Goal: Transaction & Acquisition: Register for event/course

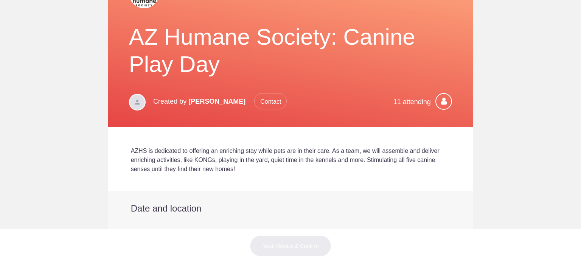
scroll to position [113, 0]
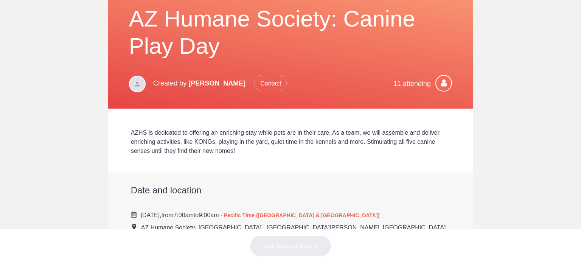
click at [439, 81] on icon at bounding box center [443, 83] width 17 height 17
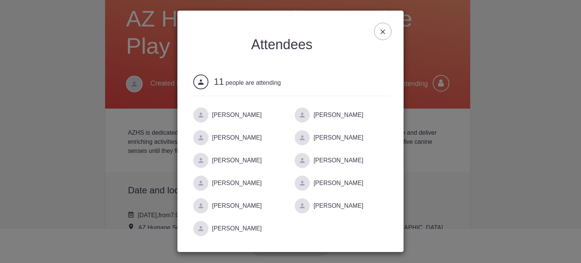
scroll to position [32, 0]
click at [381, 30] on img at bounding box center [383, 31] width 5 height 5
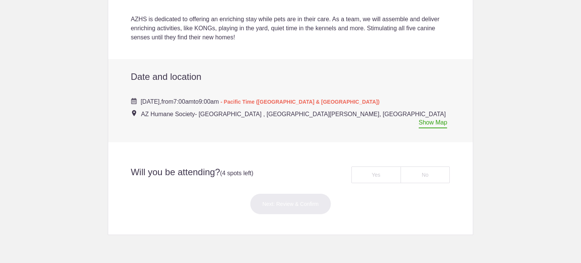
scroll to position [227, 0]
click at [376, 168] on div "Yes" at bounding box center [376, 174] width 50 height 17
radio input "true"
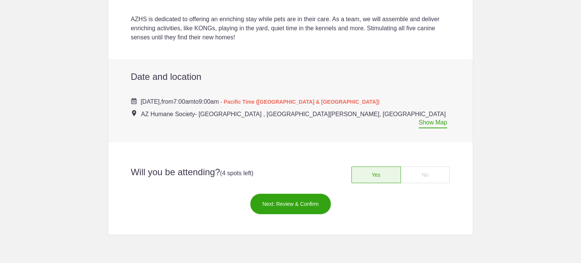
click at [284, 194] on button "Next: Review & Confirm" at bounding box center [290, 203] width 81 height 21
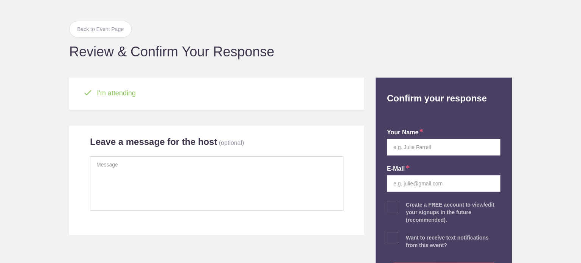
scroll to position [38, 0]
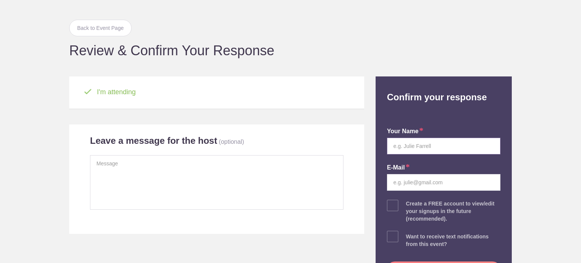
click at [404, 148] on input "text" at bounding box center [443, 146] width 113 height 17
type input "[PERSON_NAME]"
type input "[PERSON_NAME][EMAIL_ADDRESS][PERSON_NAME][DOMAIN_NAME]"
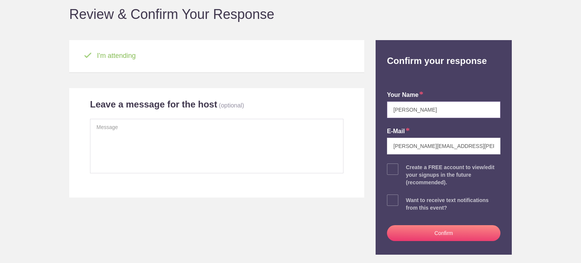
scroll to position [76, 0]
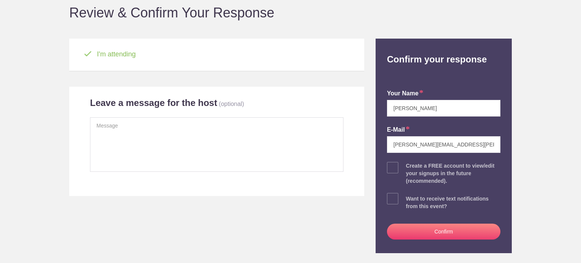
click at [438, 230] on button "Confirm" at bounding box center [443, 232] width 113 height 16
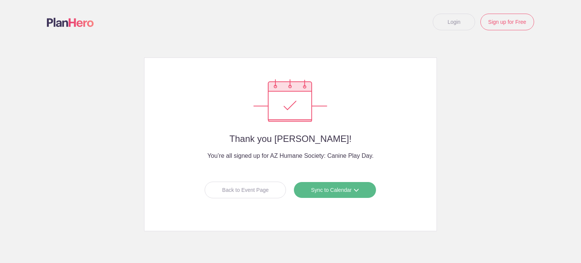
scroll to position [15, 0]
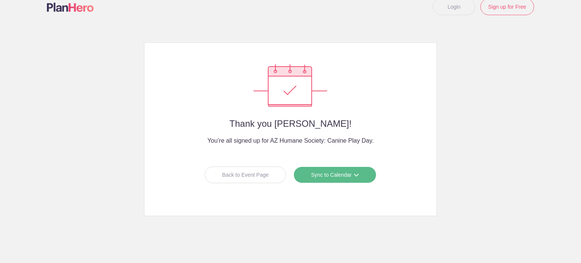
click at [354, 175] on span at bounding box center [356, 174] width 5 height 5
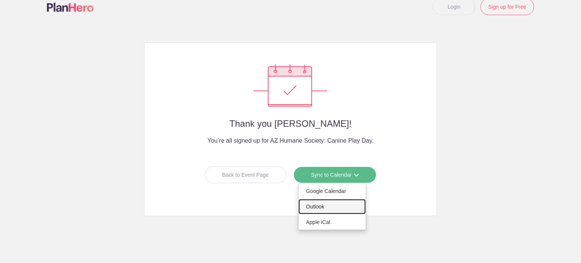
click at [315, 206] on link "Outlook" at bounding box center [331, 206] width 67 height 15
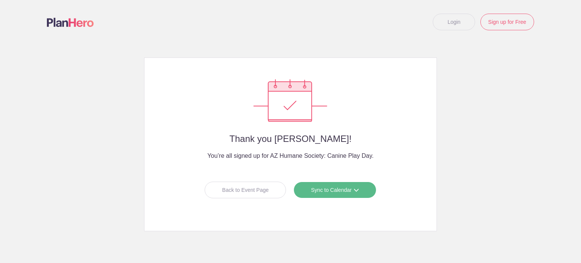
click at [450, 23] on link "Login" at bounding box center [454, 22] width 42 height 17
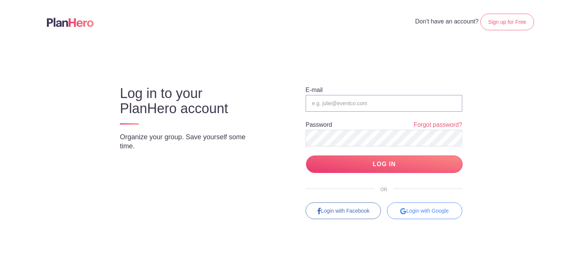
click at [357, 99] on input "email" at bounding box center [384, 103] width 157 height 17
type input "[PERSON_NAME][EMAIL_ADDRESS][PERSON_NAME][DOMAIN_NAME]"
click at [504, 20] on link "Sign up for Free" at bounding box center [507, 22] width 54 height 17
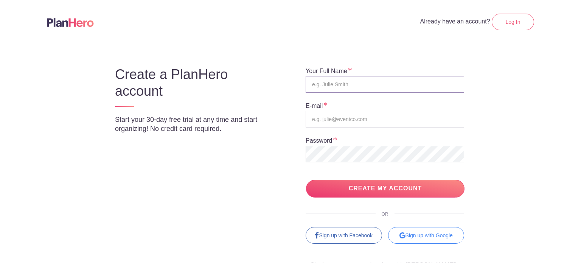
click at [361, 80] on input "text" at bounding box center [385, 84] width 159 height 17
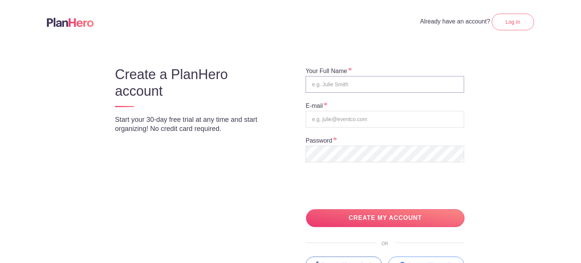
click at [361, 81] on input "text" at bounding box center [385, 84] width 159 height 17
type input "[PERSON_NAME]"
type input "[PERSON_NAME][EMAIL_ADDRESS][PERSON_NAME][DOMAIN_NAME]"
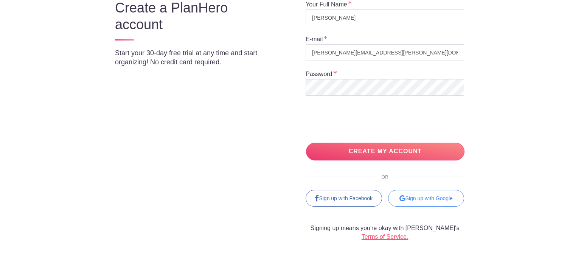
scroll to position [76, 0]
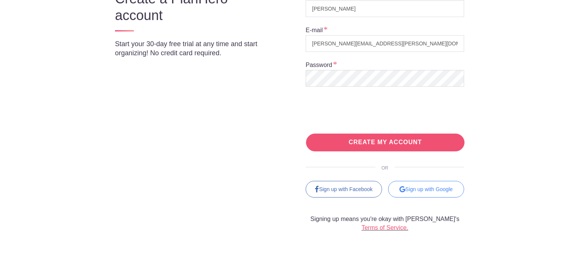
click at [383, 143] on input "CREATE MY ACCOUNT" at bounding box center [385, 143] width 159 height 18
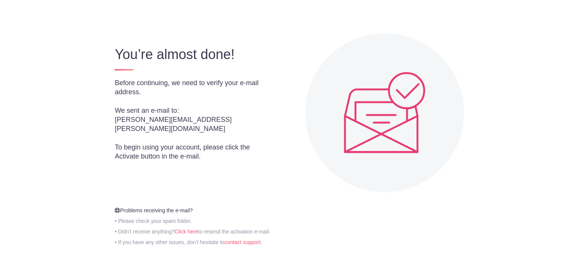
scroll to position [81, 0]
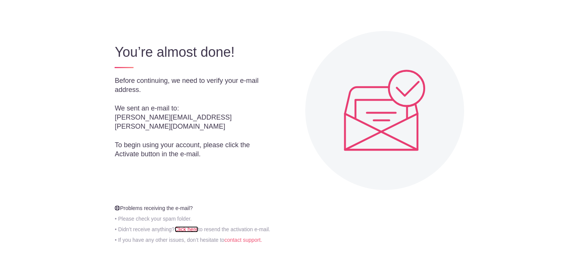
click at [187, 228] on link "Click here" at bounding box center [186, 229] width 23 height 6
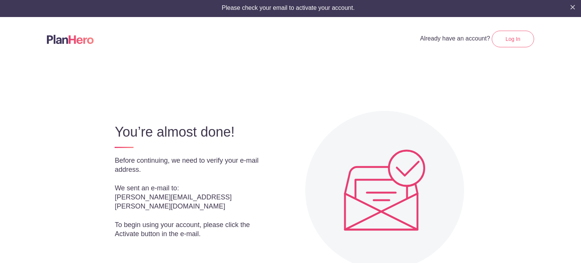
scroll to position [0, 0]
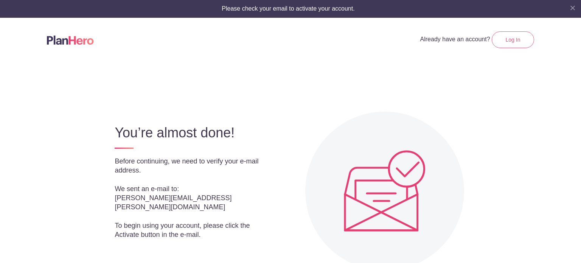
click at [570, 7] on img "Close" at bounding box center [572, 8] width 5 height 5
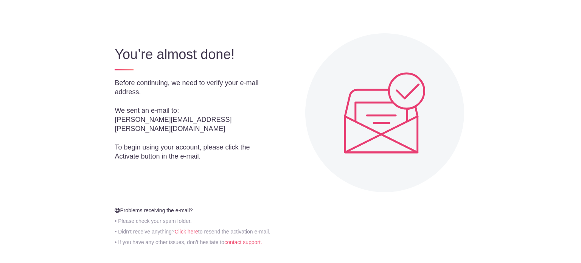
scroll to position [63, 0]
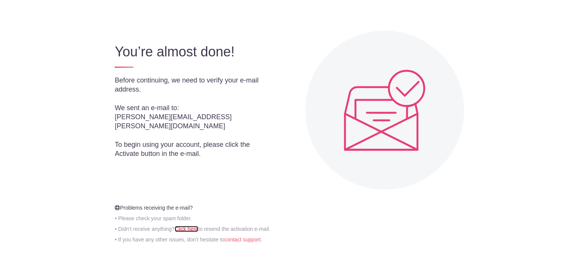
drag, startPoint x: 188, startPoint y: 229, endPoint x: 194, endPoint y: 228, distance: 6.5
click at [188, 229] on link "Click here" at bounding box center [186, 229] width 23 height 6
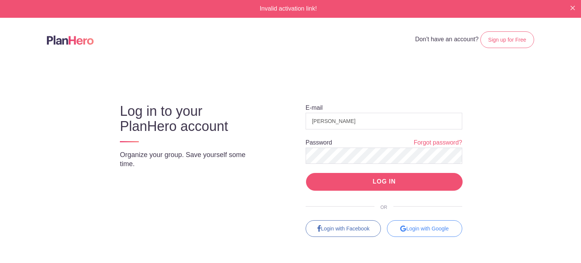
click at [377, 180] on input "LOG IN" at bounding box center [384, 182] width 157 height 18
click at [365, 183] on input "LOG IN" at bounding box center [384, 182] width 157 height 18
click at [261, 151] on div "Log in to your PlanHero account Organize your group. Save yourself some time." at bounding box center [193, 134] width 167 height 88
click at [365, 182] on input "LOG IN" at bounding box center [384, 182] width 157 height 18
click at [306, 173] on input "LOG IN" at bounding box center [384, 182] width 157 height 18
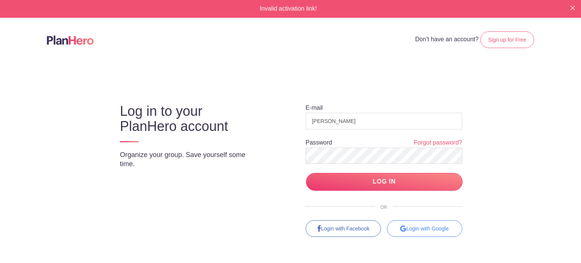
click at [418, 90] on div "E-mail Thomas Cusick Password Forgot password? LOG IN OR Login with Facebook Lo…" at bounding box center [377, 163] width 200 height 147
click at [353, 121] on input "[PERSON_NAME]" at bounding box center [384, 121] width 157 height 17
click at [328, 121] on input "Thomas Cusick" at bounding box center [384, 121] width 157 height 17
click at [352, 123] on input "Thomas.Cusick" at bounding box center [384, 121] width 157 height 17
type input "thomas.cusick@liveidm.com"
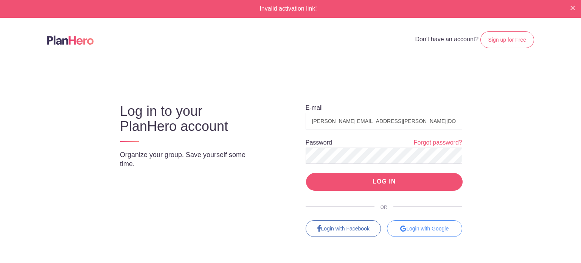
click at [379, 180] on input "LOG IN" at bounding box center [384, 182] width 157 height 18
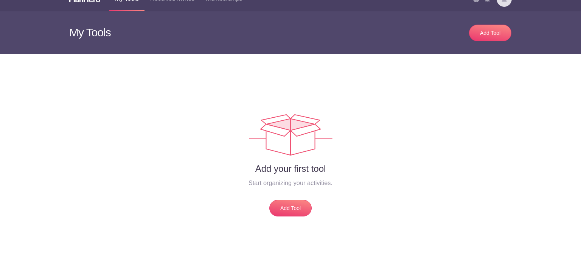
scroll to position [14, 0]
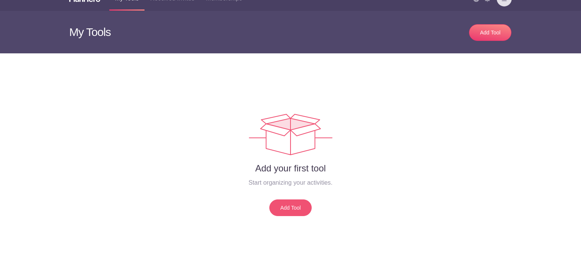
click at [288, 207] on link "Add Tool" at bounding box center [290, 207] width 42 height 17
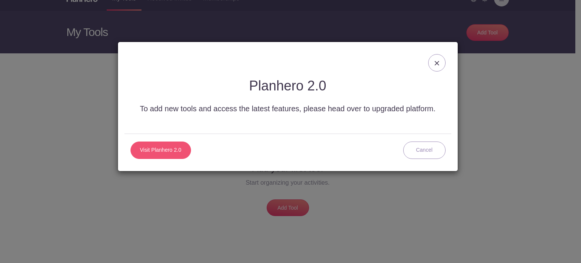
click at [153, 149] on link "Visit Planhero 2.0" at bounding box center [161, 149] width 61 height 17
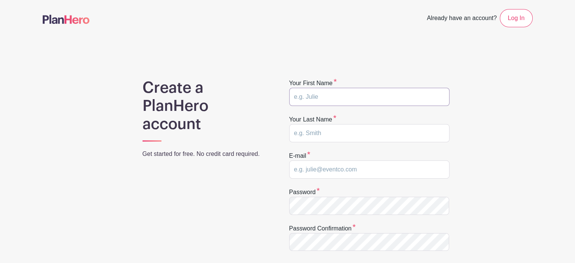
click at [352, 96] on input "text" at bounding box center [369, 97] width 160 height 18
click at [351, 96] on input "text" at bounding box center [369, 97] width 160 height 18
click at [331, 95] on input "text" at bounding box center [369, 97] width 160 height 18
type input "Thomas"
type input "Cusick"
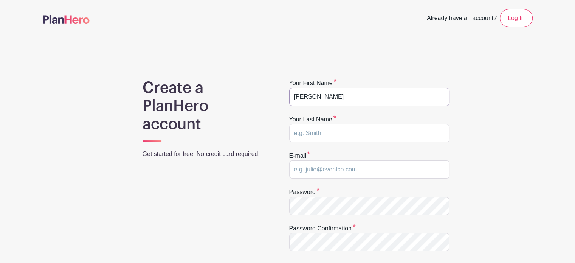
type input "thomas.cusick@liveidm.com"
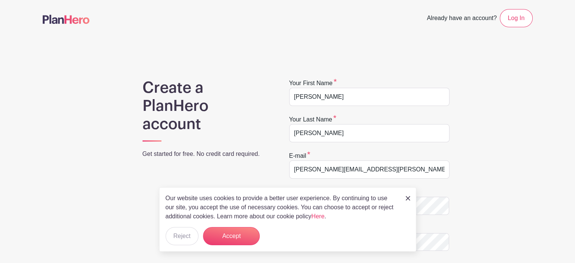
click at [408, 199] on img at bounding box center [408, 198] width 5 height 5
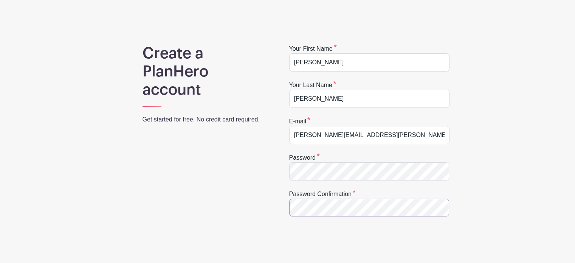
scroll to position [113, 0]
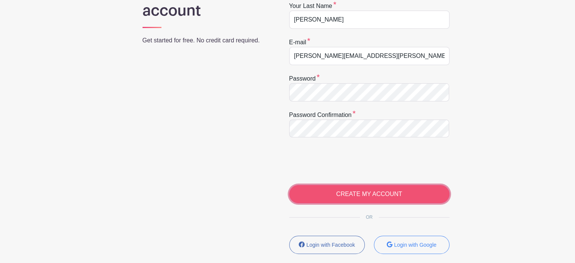
click at [365, 195] on input "CREATE MY ACCOUNT" at bounding box center [369, 194] width 160 height 18
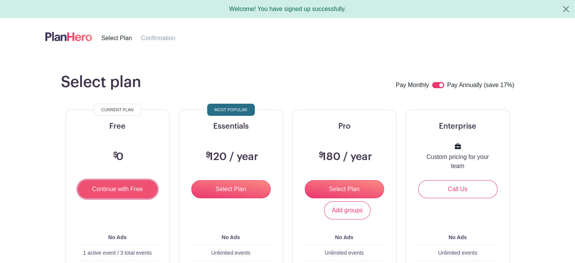
click at [124, 188] on input "Continue with Free" at bounding box center [117, 189] width 79 height 18
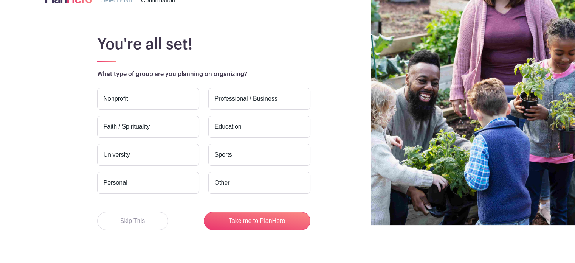
scroll to position [51, 0]
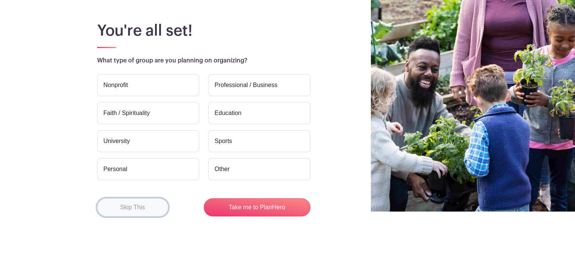
click at [129, 209] on button "Skip This" at bounding box center [132, 207] width 71 height 18
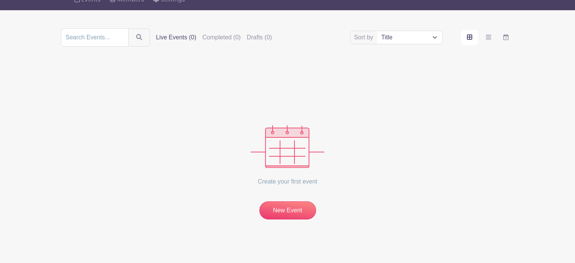
scroll to position [71, 0]
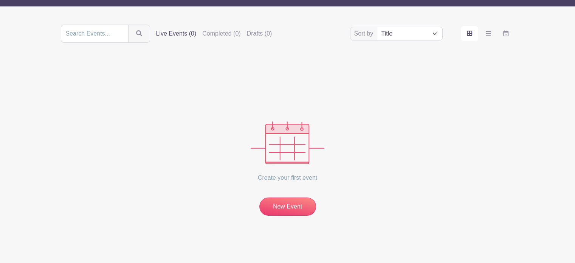
click at [438, 32] on select "Title Recently modified Newest Upcoming dates" at bounding box center [410, 33] width 65 height 13
click at [278, 62] on div "Create your first event New Event" at bounding box center [288, 138] width 454 height 155
click at [82, 36] on input "search" at bounding box center [95, 34] width 68 height 18
click at [137, 33] on icon "submit" at bounding box center [140, 34] width 6 height 6
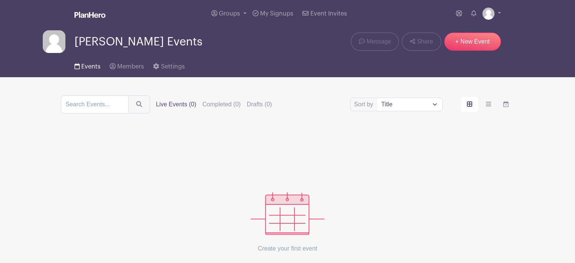
click at [86, 67] on span "Events" at bounding box center [90, 67] width 19 height 6
